Goal: Task Accomplishment & Management: Manage account settings

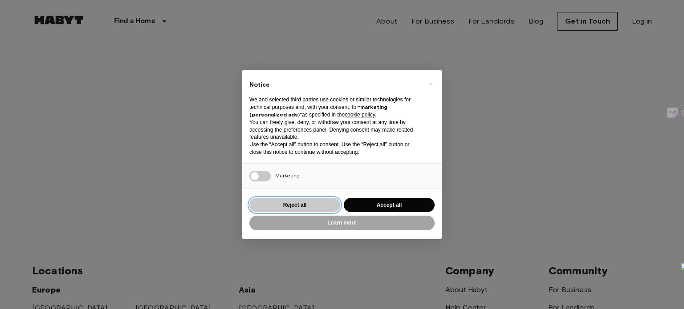
click at [297, 212] on button "Reject all" at bounding box center [294, 205] width 91 height 15
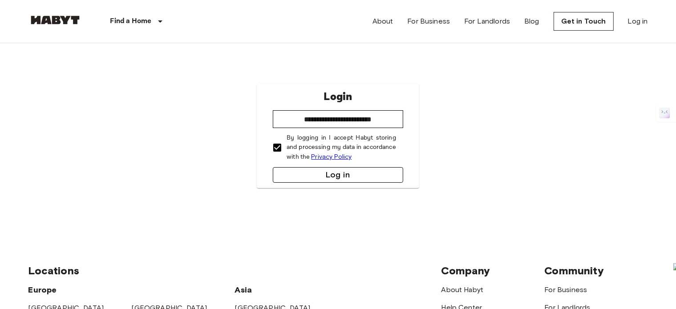
click at [305, 178] on button "Log in" at bounding box center [338, 175] width 130 height 16
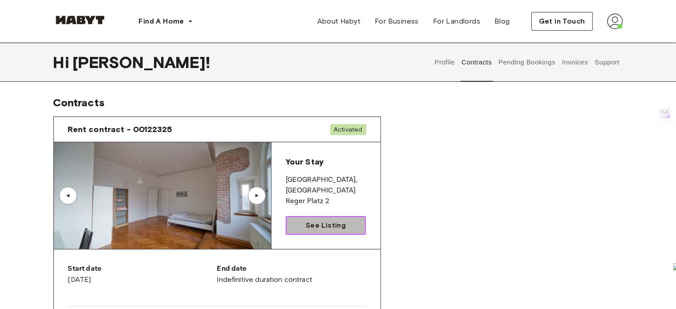
click at [316, 231] on link "See Listing" at bounding box center [326, 225] width 81 height 19
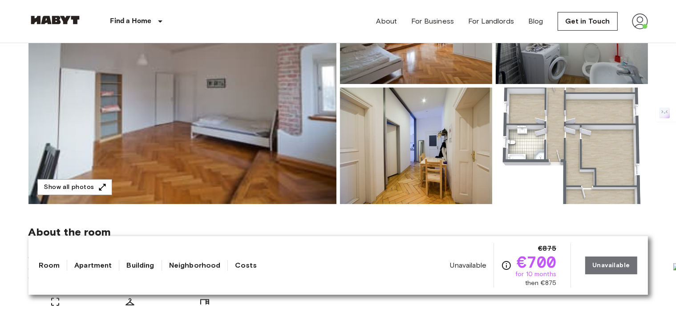
scroll to position [157, 0]
click at [65, 186] on button "Show all photos" at bounding box center [74, 187] width 75 height 16
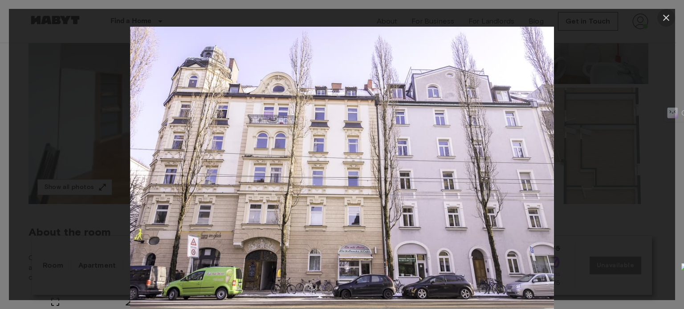
click at [666, 15] on icon "button" at bounding box center [666, 17] width 11 height 11
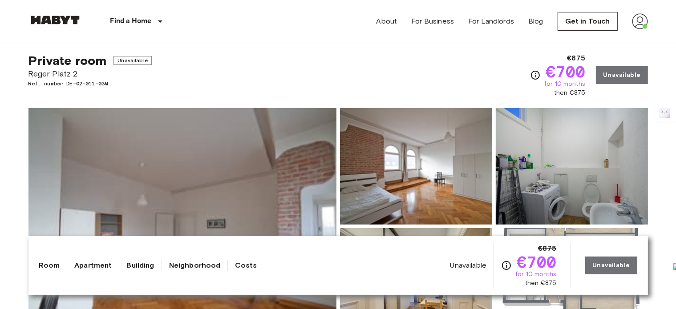
scroll to position [0, 0]
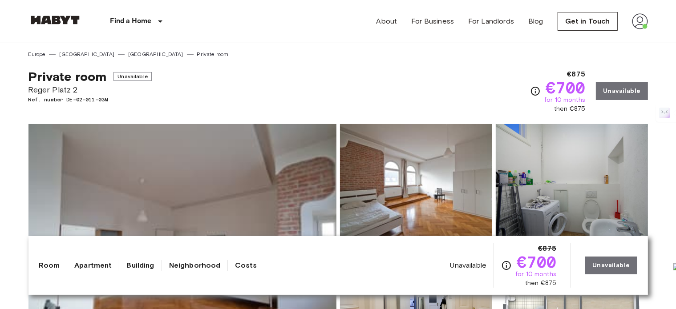
click at [633, 20] on img at bounding box center [640, 21] width 16 height 16
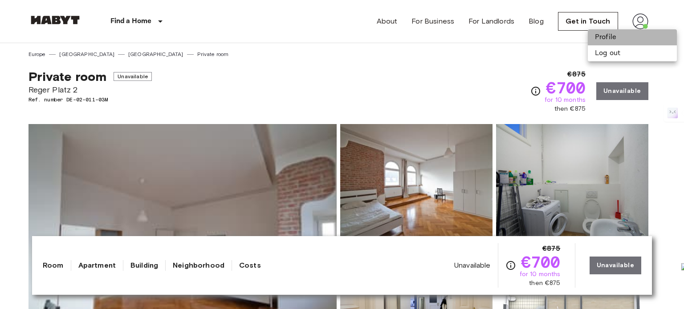
click at [616, 36] on li "Profile" at bounding box center [632, 37] width 89 height 16
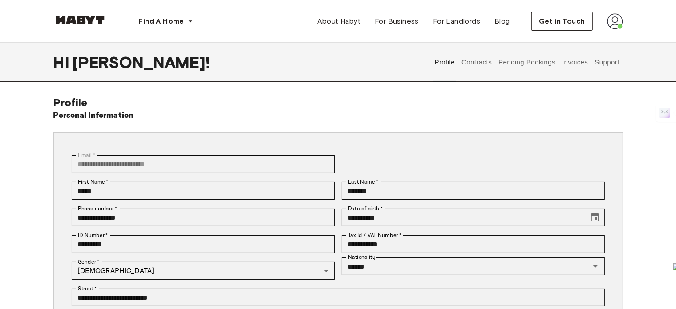
click at [573, 65] on button "Invoices" at bounding box center [575, 62] width 28 height 39
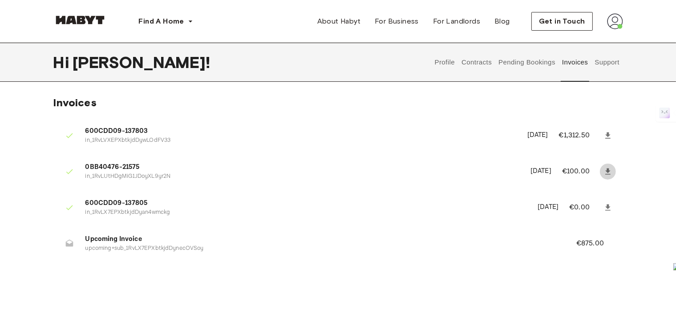
click at [610, 172] on icon at bounding box center [608, 171] width 9 height 9
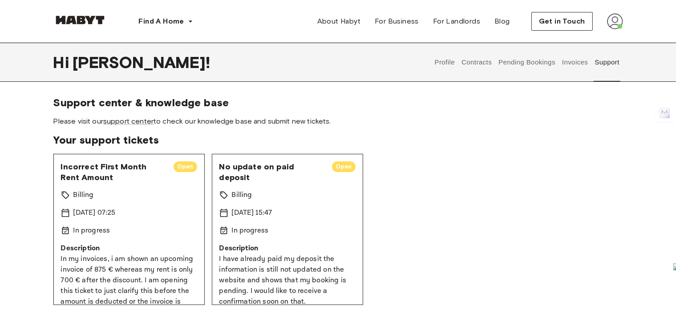
click at [473, 62] on button "Contracts" at bounding box center [477, 62] width 32 height 39
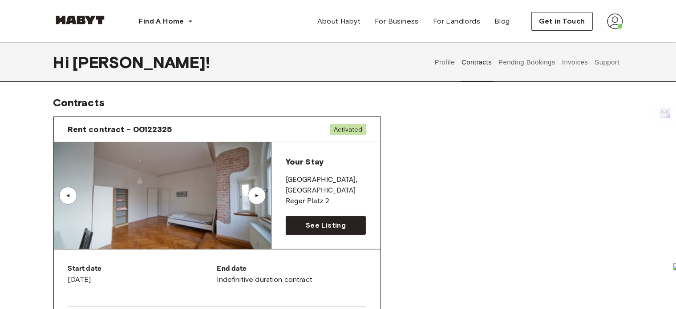
click at [513, 63] on button "Pending Bookings" at bounding box center [527, 62] width 59 height 39
